Goal: Information Seeking & Learning: Learn about a topic

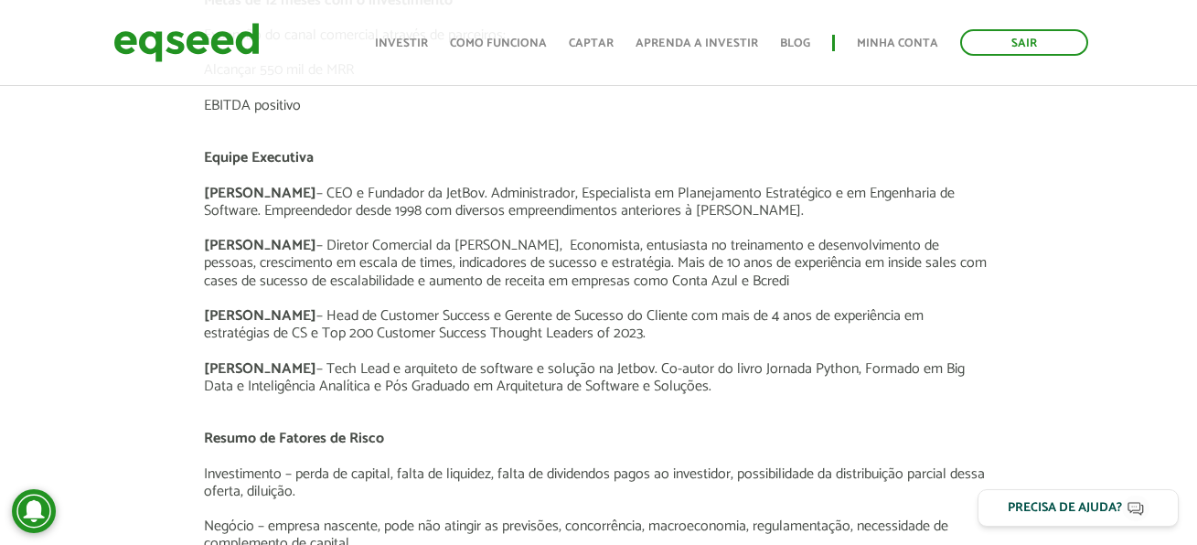
scroll to position [2651, 0]
drag, startPoint x: 286, startPoint y: 191, endPoint x: 451, endPoint y: 191, distance: 164.6
click at [451, 191] on p "[PERSON_NAME] – CEO e Fundador da JetBov. Administrador, Especialista em Planej…" at bounding box center [598, 202] width 789 height 35
copy p "CEO e Fundador da [PERSON_NAME]."
click at [633, 218] on p "[PERSON_NAME] – CEO e Fundador da JetBov. Administrador, Especialista em Planej…" at bounding box center [598, 202] width 789 height 35
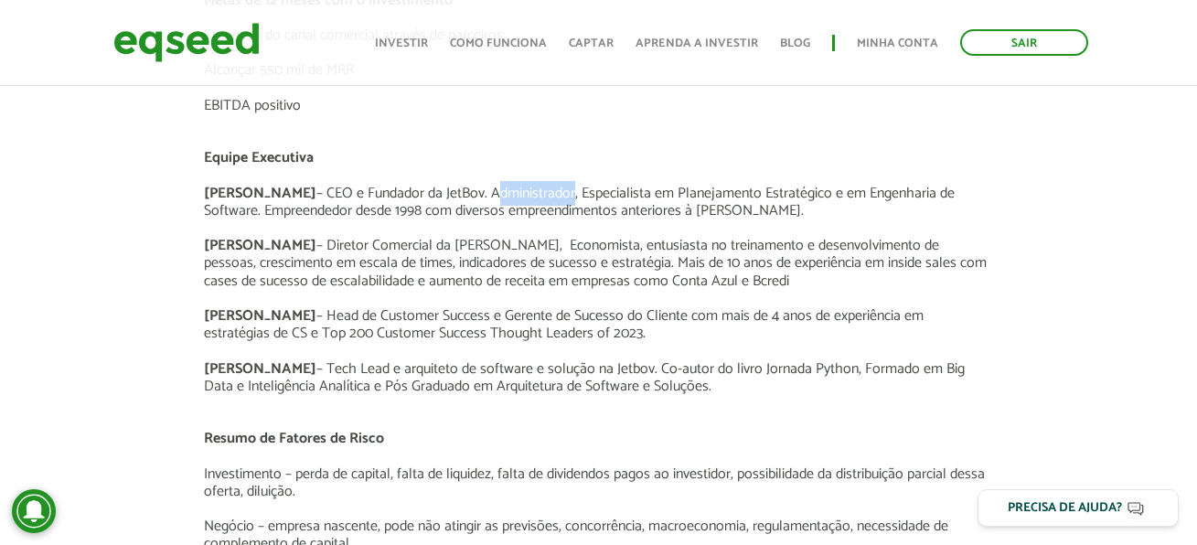
drag, startPoint x: 535, startPoint y: 190, endPoint x: 453, endPoint y: 183, distance: 81.7
click at [452, 187] on p "[PERSON_NAME] – CEO e Fundador da JetBov. Administrador, Especialista em Planej…" at bounding box center [598, 202] width 789 height 35
copy p "Administrado"
click at [540, 194] on p "[PERSON_NAME] – CEO e Fundador da JetBov. Administrador, Especialista em Planej…" at bounding box center [598, 202] width 789 height 35
click at [536, 192] on p "[PERSON_NAME] – CEO e Fundador da JetBov. Administrador, Especialista em Planej…" at bounding box center [598, 202] width 789 height 35
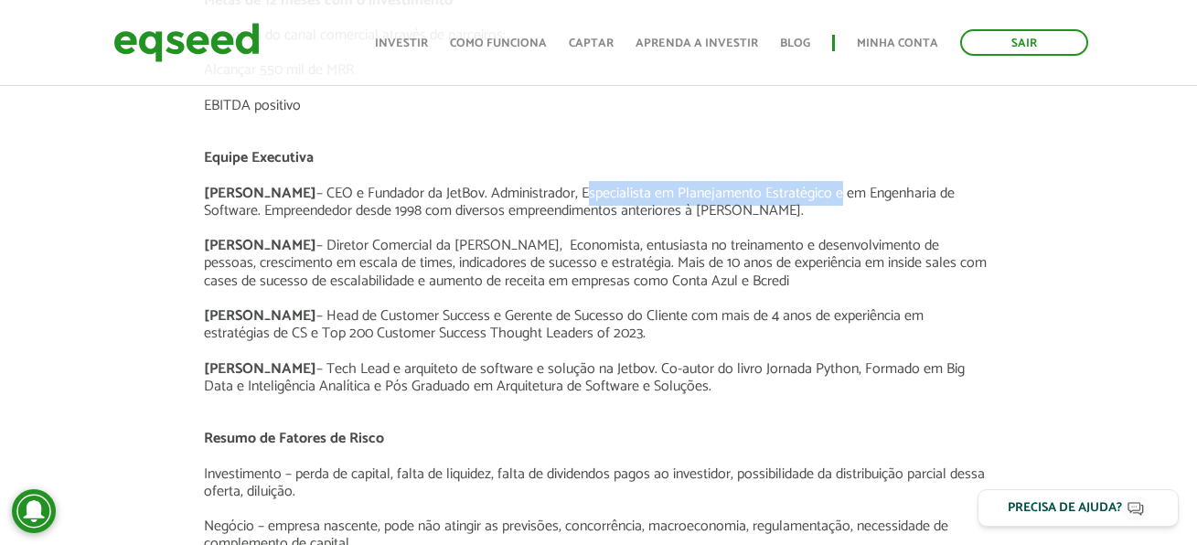
drag, startPoint x: 543, startPoint y: 191, endPoint x: 800, endPoint y: 198, distance: 257.0
click at [800, 198] on p "[PERSON_NAME] – CEO e Fundador da JetBov. Administrador, Especialista em Planej…" at bounding box center [598, 202] width 789 height 35
copy p "Especialista em Planejamento Estratégico"
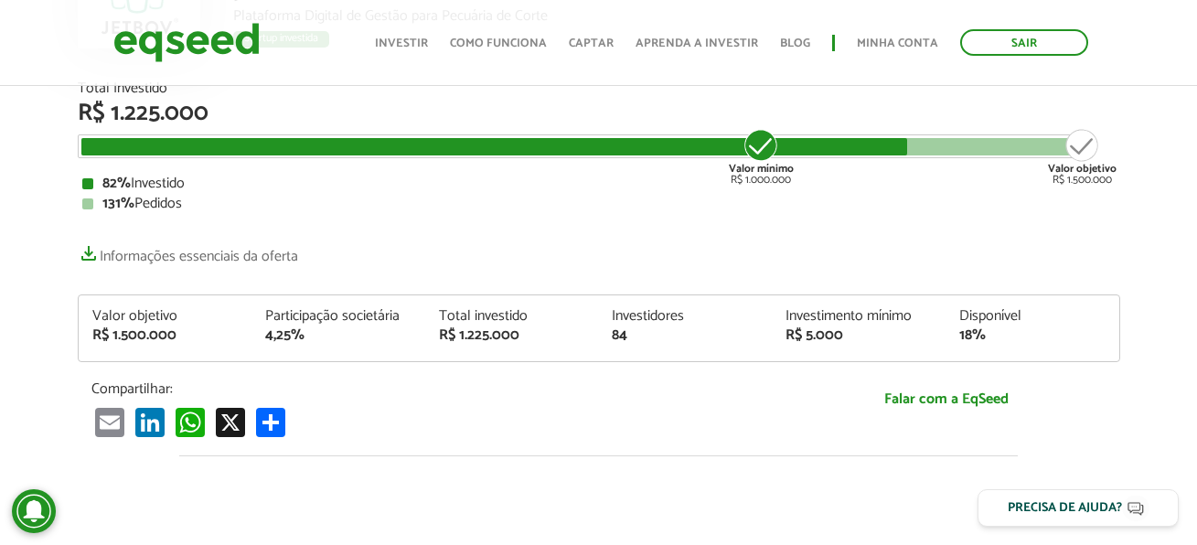
scroll to position [274, 0]
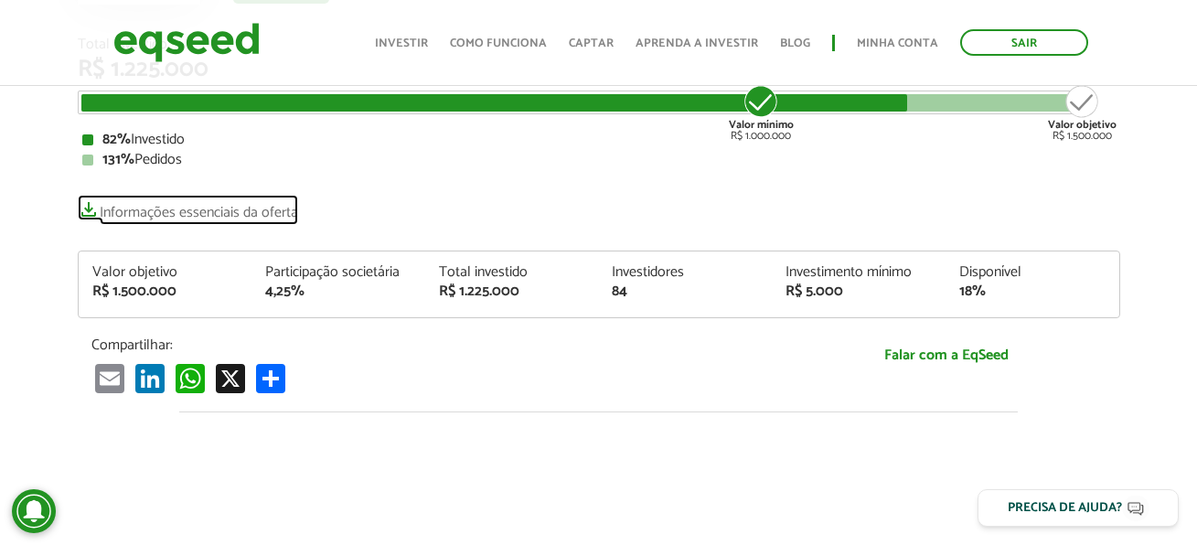
click at [240, 213] on link "Informações essenciais da oferta" at bounding box center [188, 208] width 220 height 26
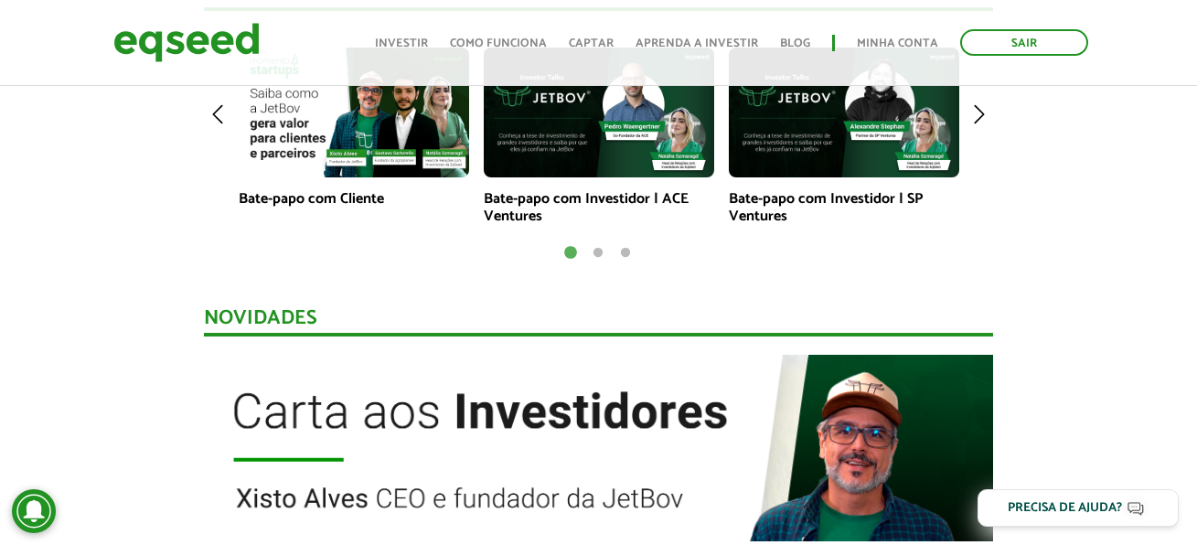
scroll to position [1371, 0]
